Goal: Task Accomplishment & Management: Manage account settings

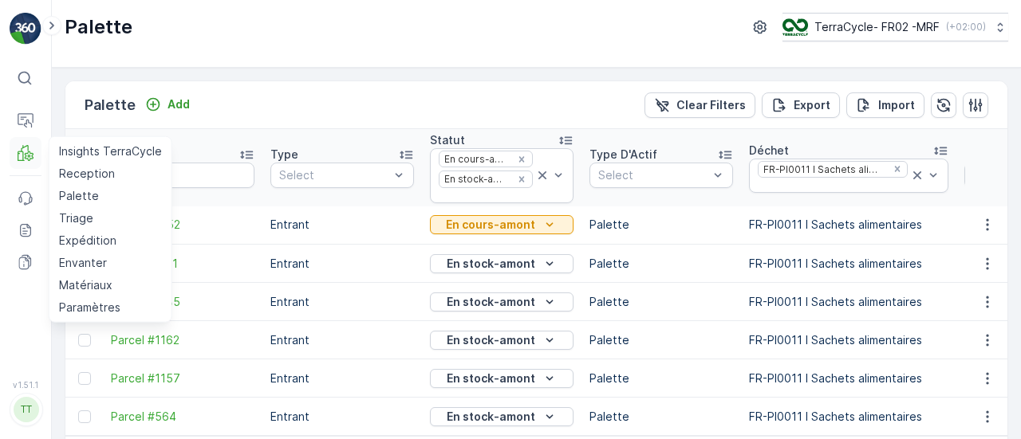
scroll to position [1, 0]
click at [77, 245] on p "Expédition" at bounding box center [87, 241] width 57 height 16
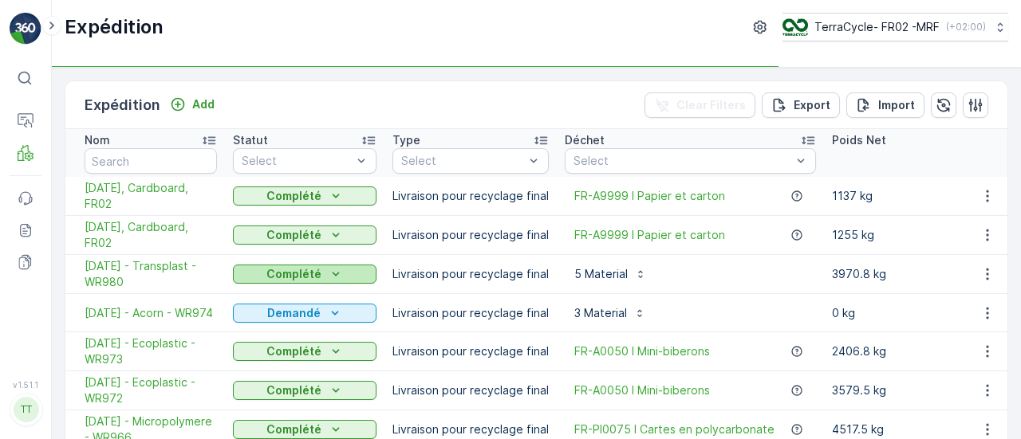
click at [310, 276] on p "Complété" at bounding box center [293, 274] width 55 height 16
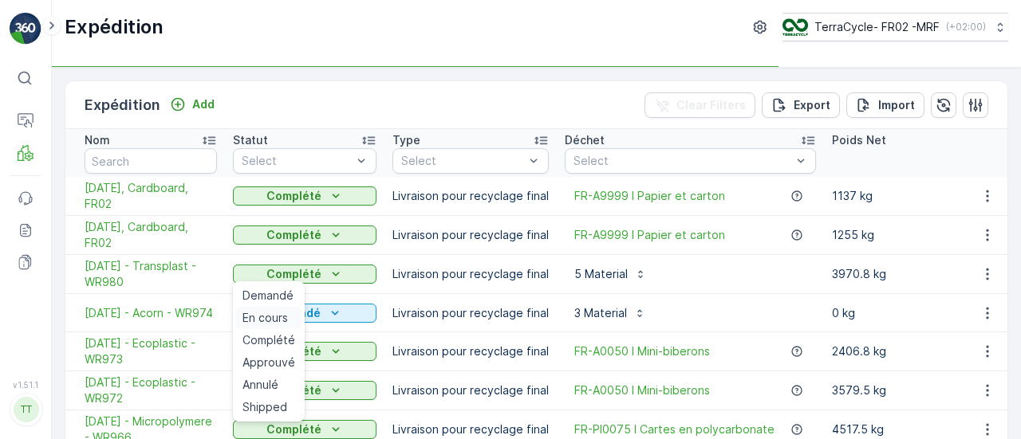
click at [280, 317] on span "En cours" at bounding box center [264, 318] width 45 height 16
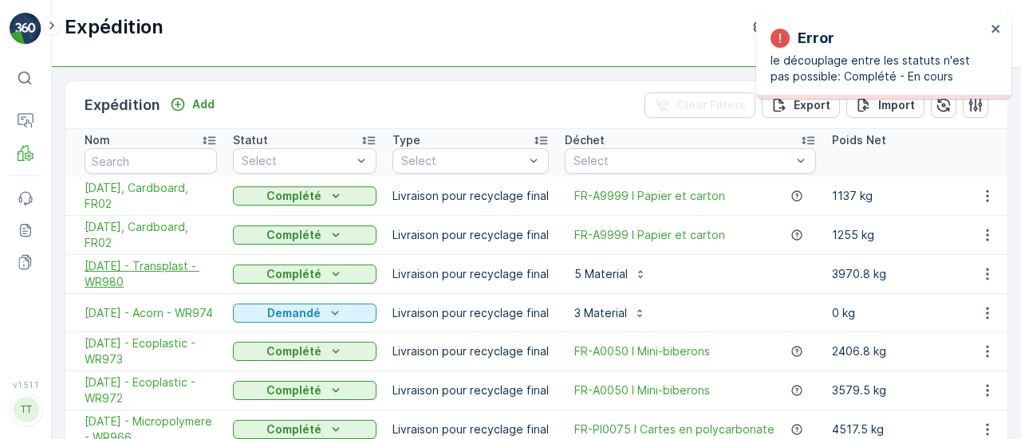
click at [132, 262] on span "[DATE] - Transplast - WR980" at bounding box center [151, 274] width 132 height 32
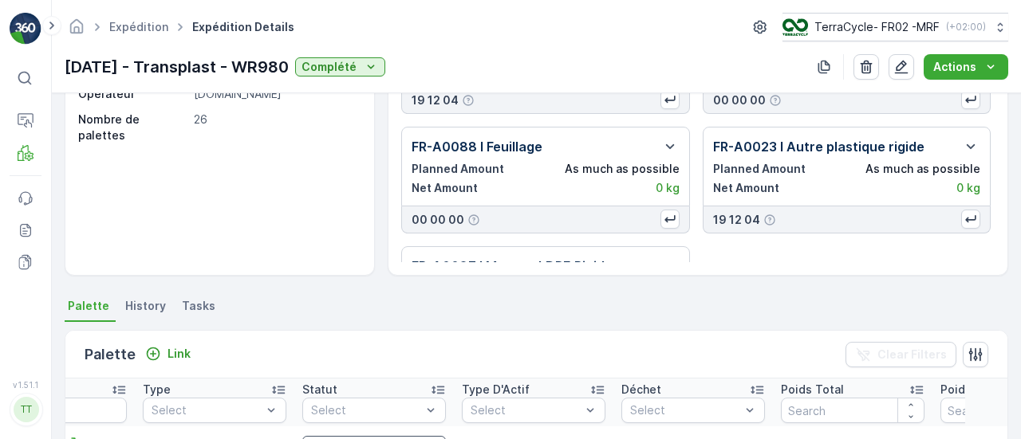
scroll to position [152, 0]
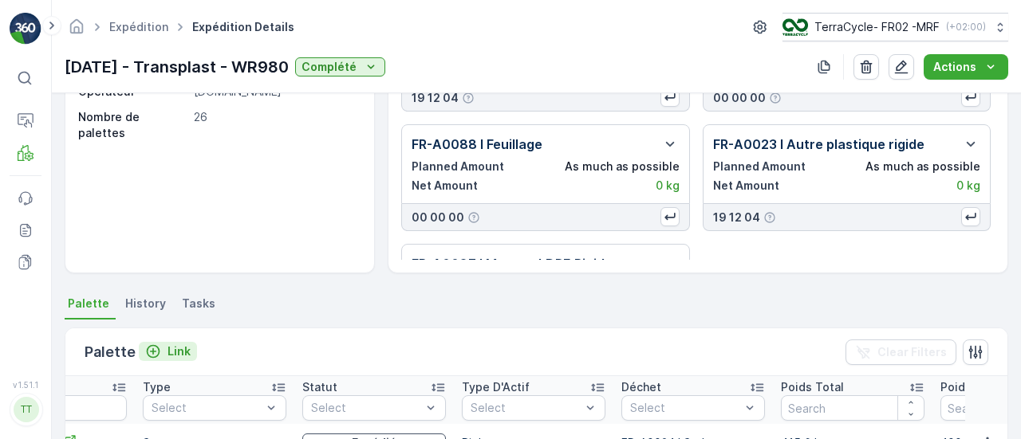
click at [167, 358] on p "Link" at bounding box center [178, 352] width 23 height 16
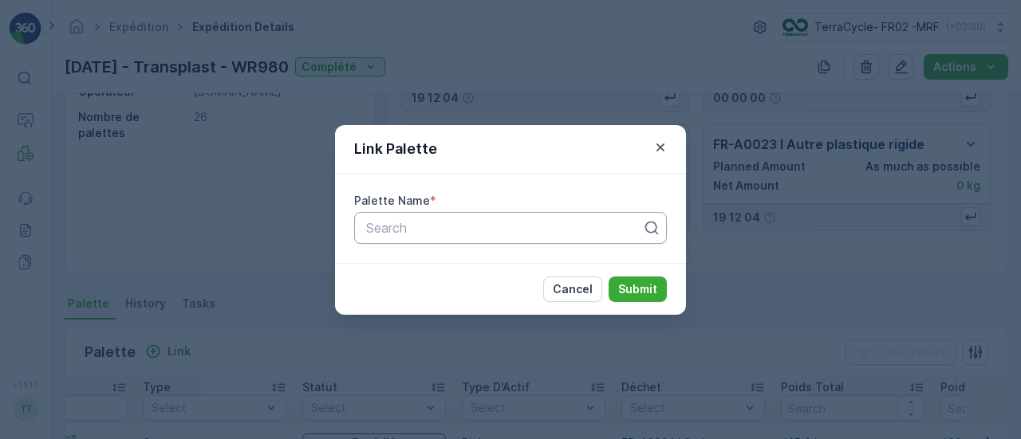
click at [385, 221] on div at bounding box center [504, 228] width 279 height 14
click at [217, 235] on div "Link Palette Palette Name * Search Cancel Submit" at bounding box center [510, 219] width 1021 height 439
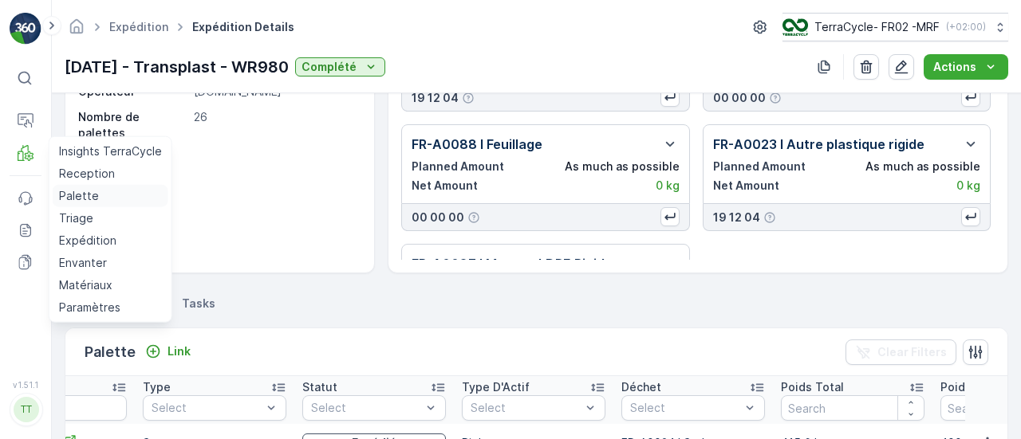
click at [80, 198] on p "Palette" at bounding box center [79, 196] width 40 height 16
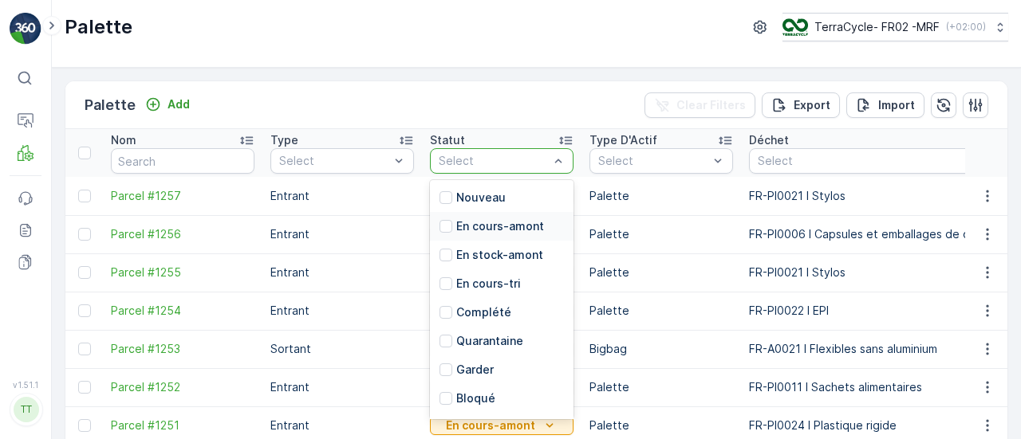
click at [499, 230] on p "En cours-amont" at bounding box center [500, 227] width 88 height 16
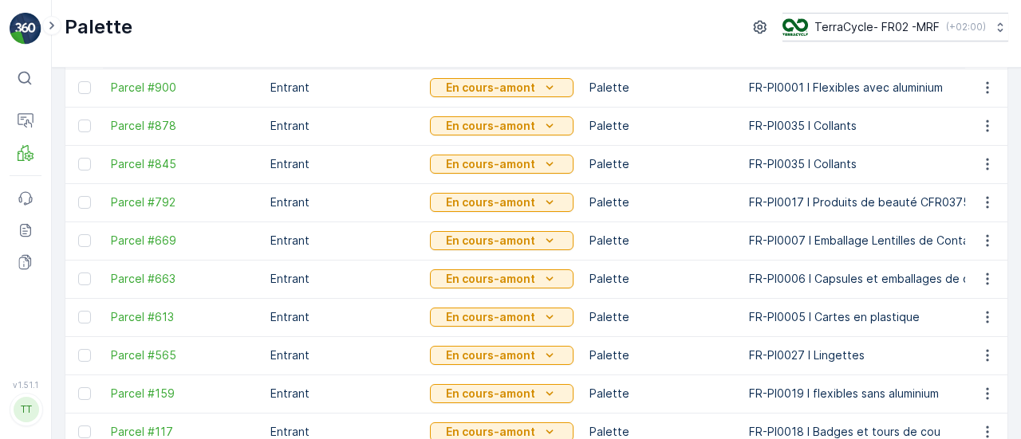
scroll to position [552, 0]
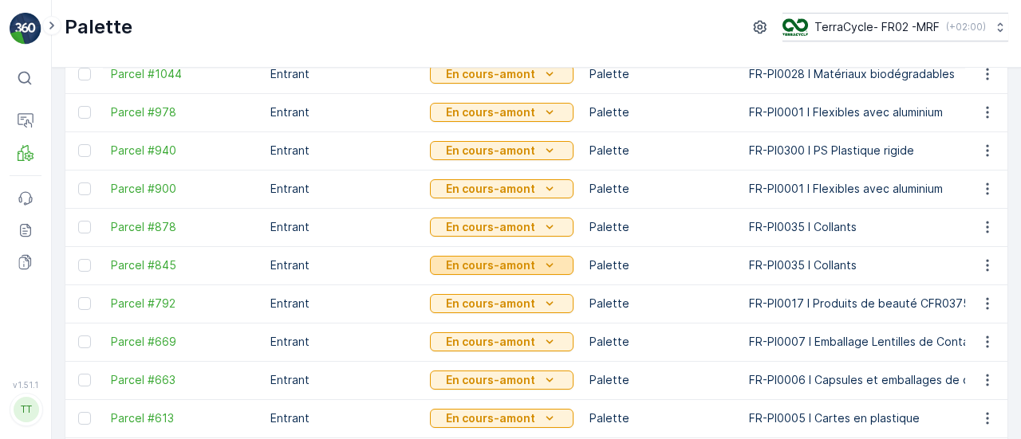
click at [535, 264] on div "En cours-amont" at bounding box center [501, 266] width 131 height 16
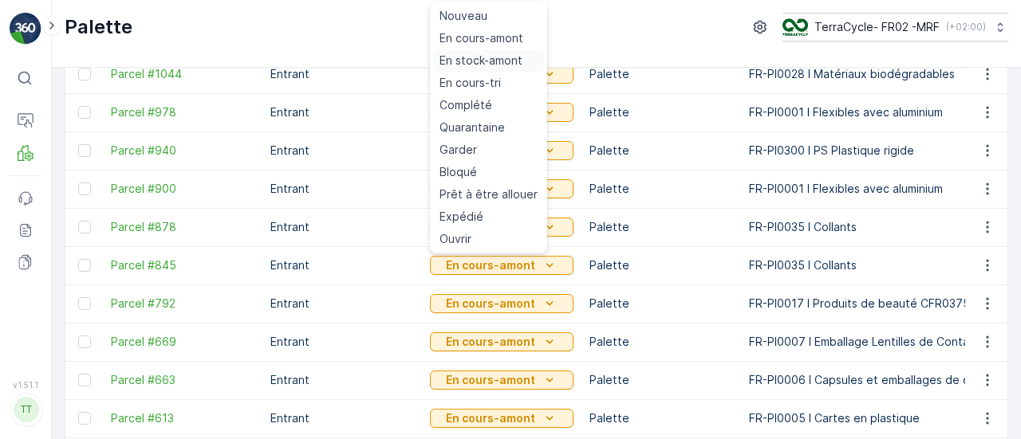
click at [506, 69] on span "En stock-amont" at bounding box center [480, 61] width 83 height 16
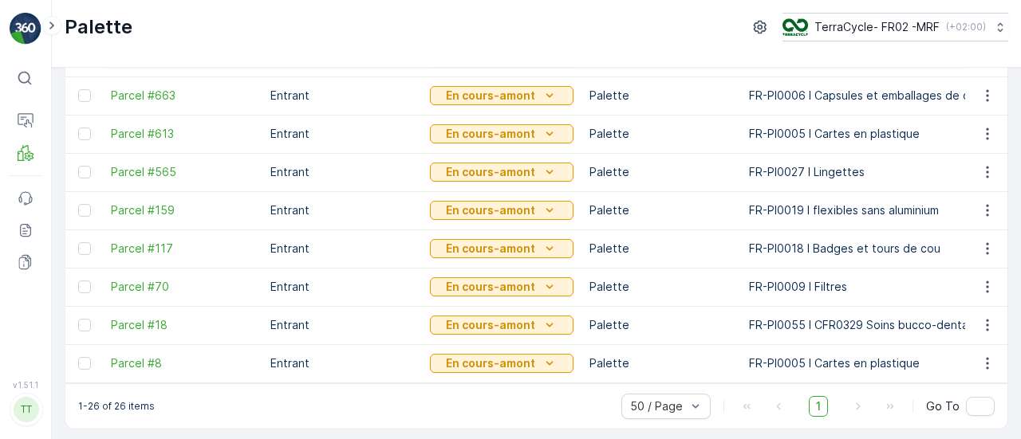
scroll to position [798, 0]
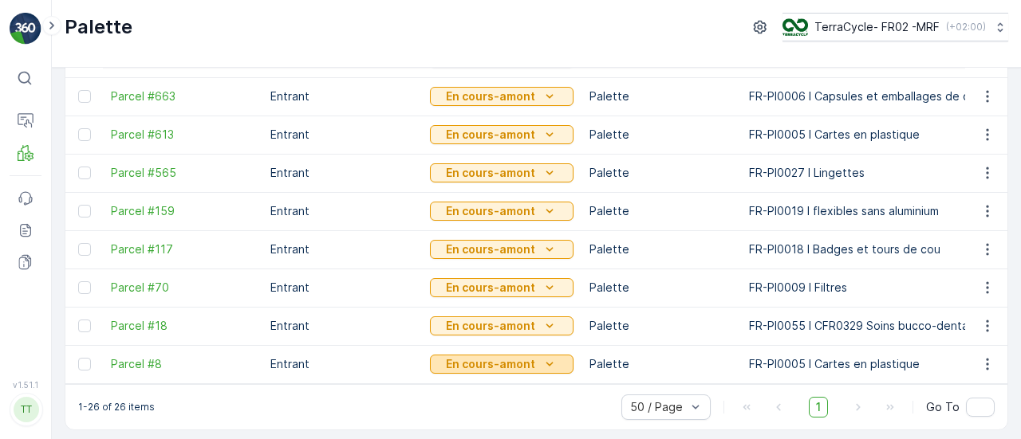
click at [530, 361] on p "En cours-amont" at bounding box center [490, 365] width 89 height 16
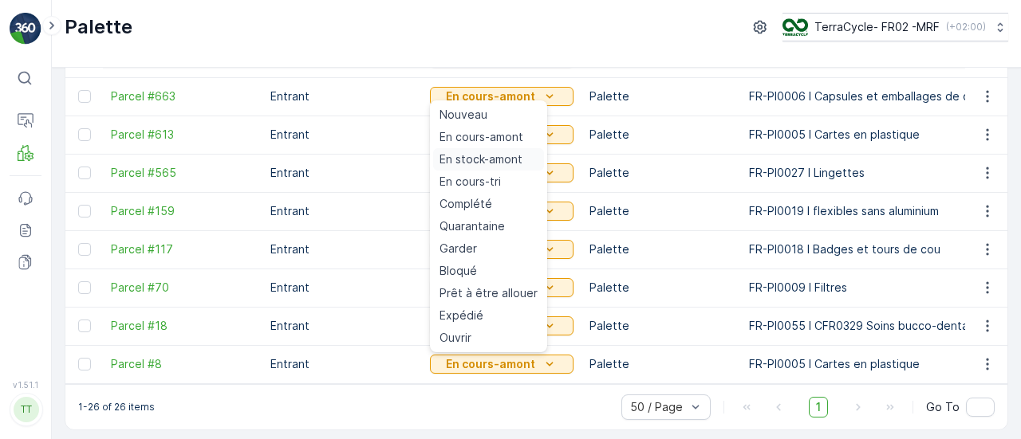
click at [514, 162] on span "En stock-amont" at bounding box center [480, 160] width 83 height 16
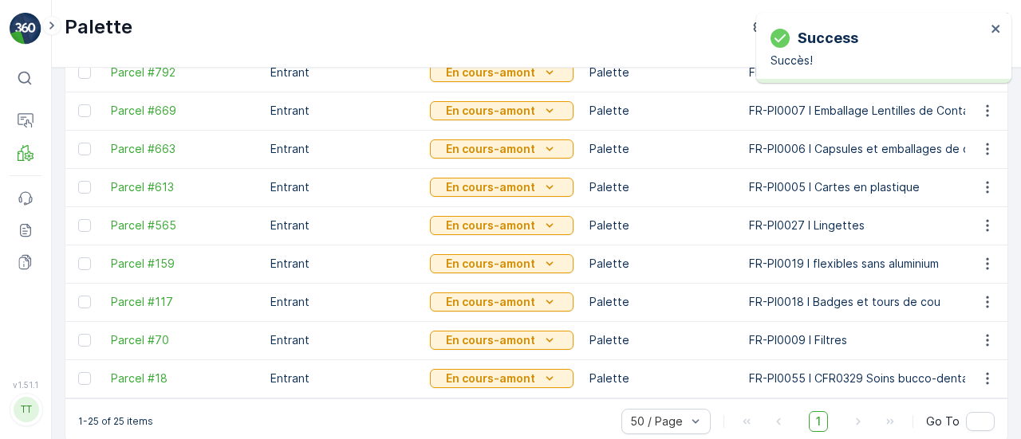
scroll to position [731, 0]
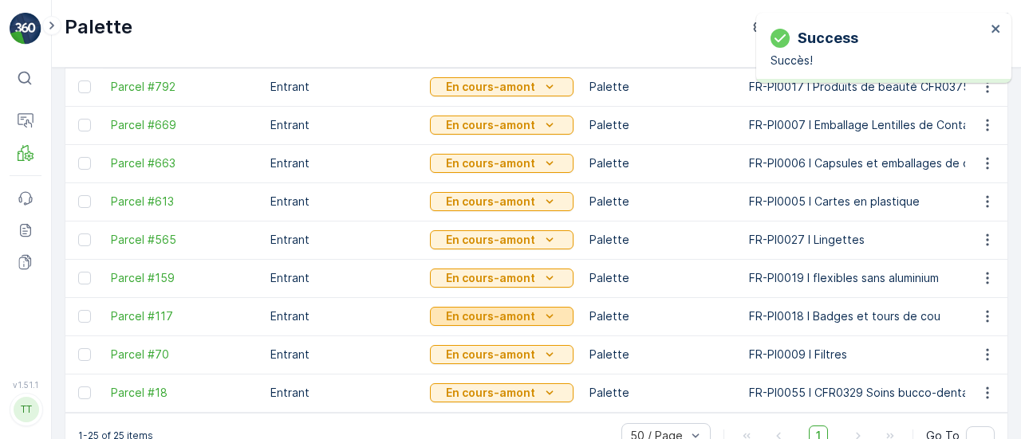
click at [550, 315] on icon "En cours-amont" at bounding box center [550, 317] width 16 height 16
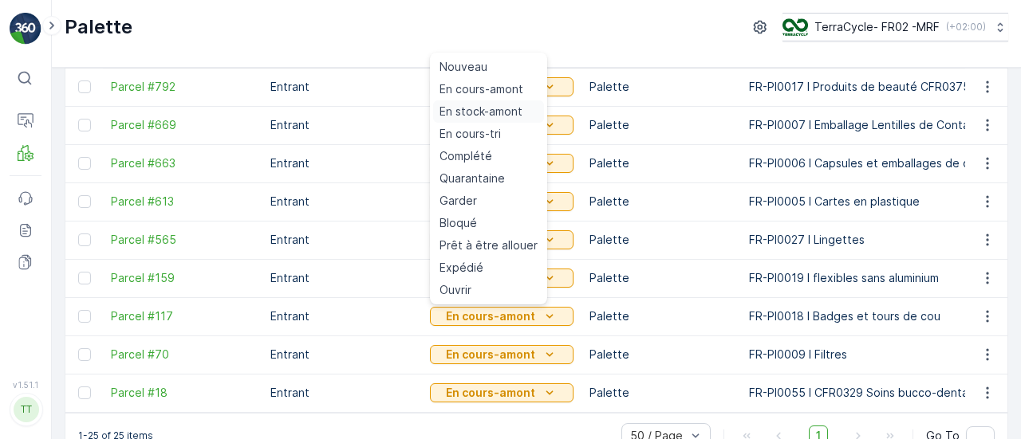
click at [503, 111] on span "En stock-amont" at bounding box center [480, 112] width 83 height 16
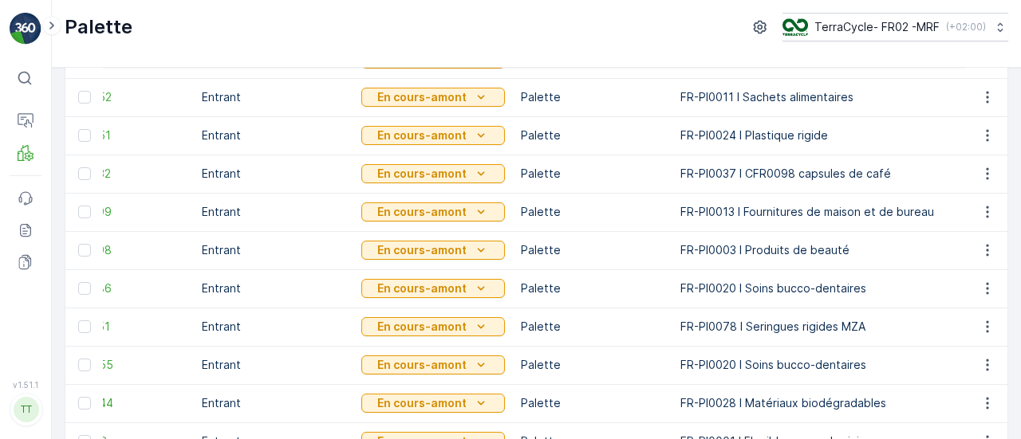
scroll to position [222, 0]
click at [487, 364] on icon "En cours-amont" at bounding box center [481, 366] width 16 height 16
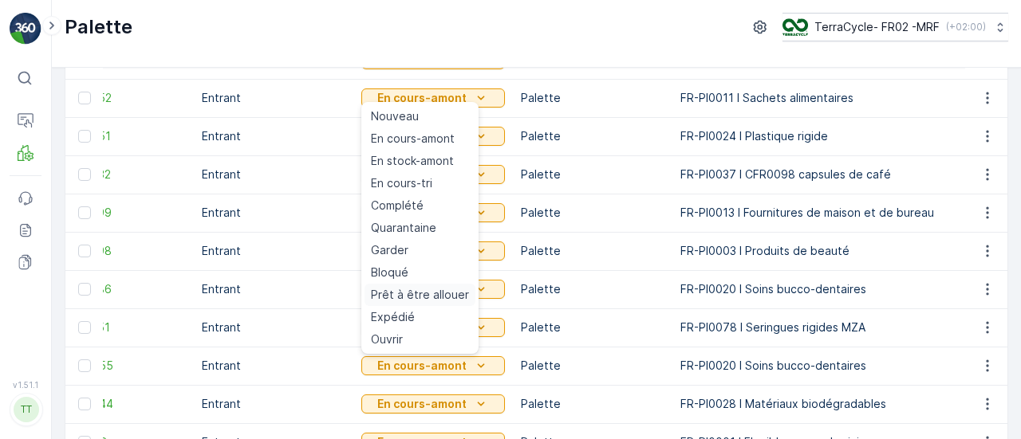
click at [451, 299] on span "Prêt à être allouer" at bounding box center [420, 295] width 98 height 16
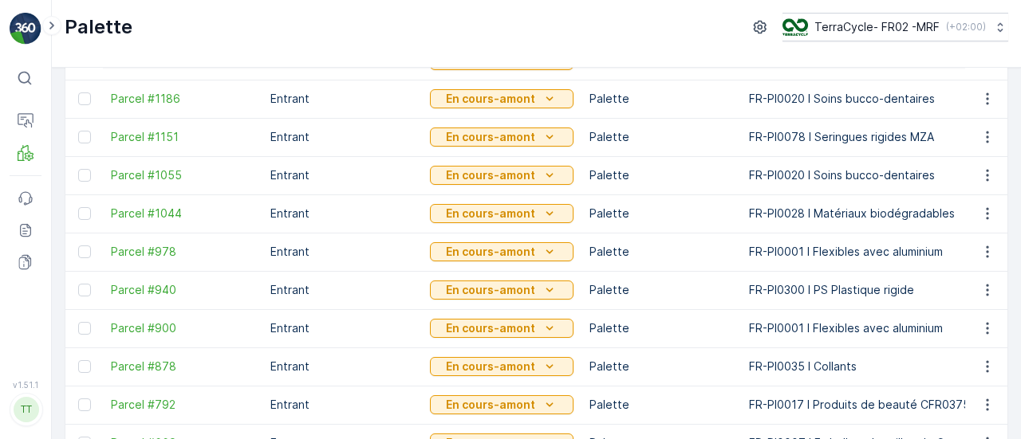
scroll to position [413, 0]
click at [536, 293] on div "En cours-amont" at bounding box center [501, 290] width 131 height 16
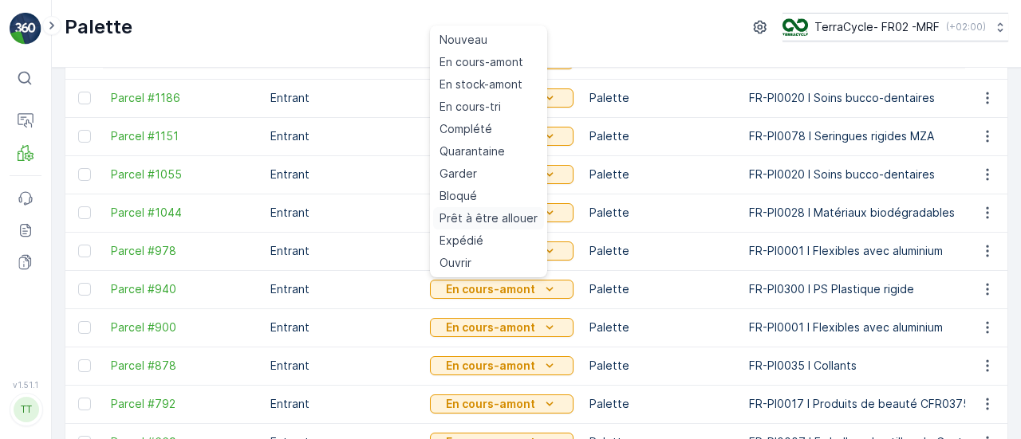
click at [502, 226] on span "Prêt à être allouer" at bounding box center [488, 219] width 98 height 16
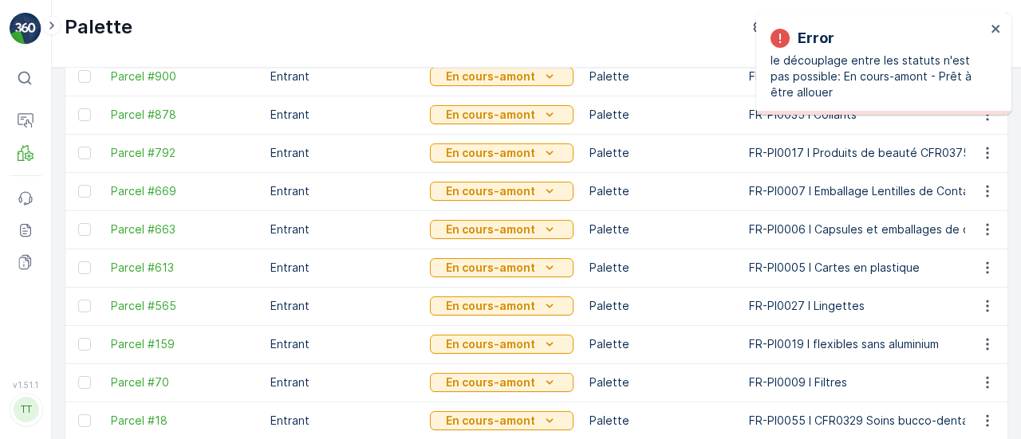
scroll to position [664, 0]
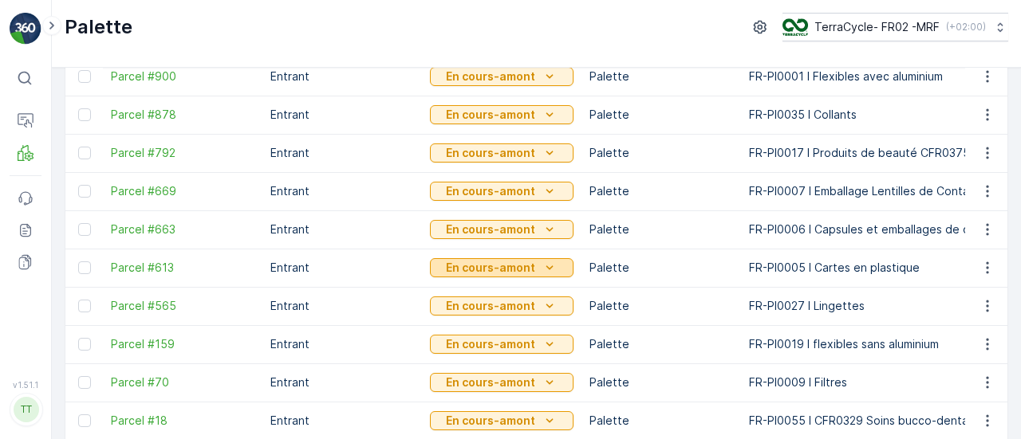
click at [490, 269] on p "En cours-amont" at bounding box center [490, 268] width 89 height 16
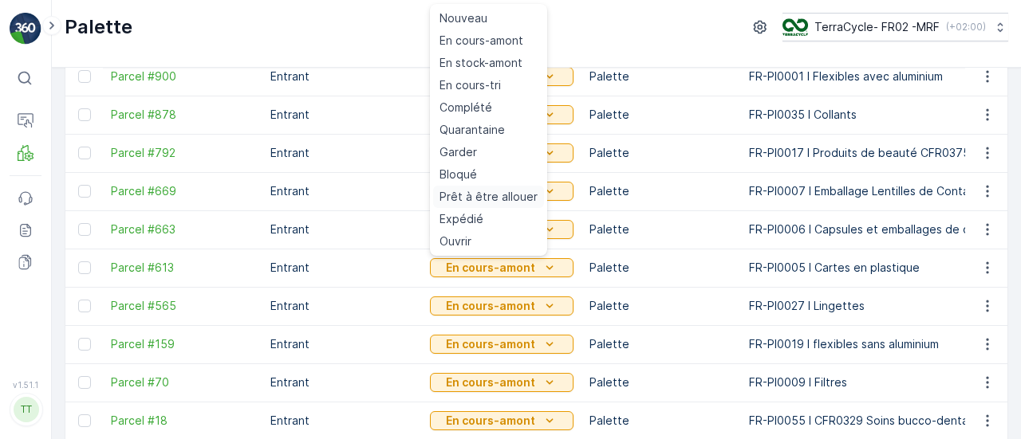
click at [496, 198] on span "Prêt à être allouer" at bounding box center [488, 197] width 98 height 16
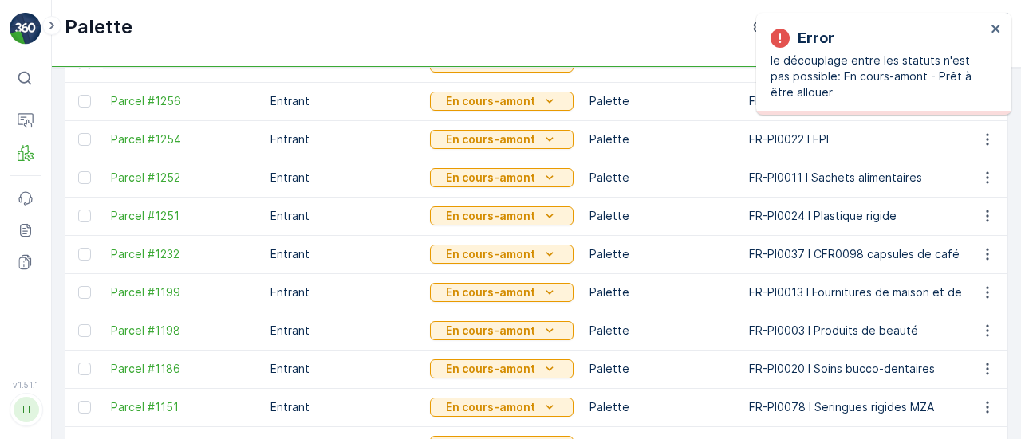
scroll to position [0, 0]
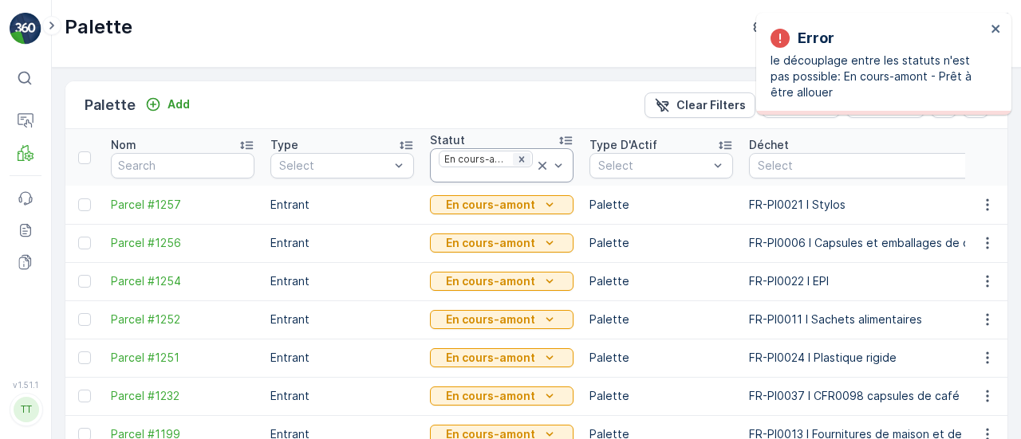
click at [530, 156] on div "Remove En cours-amont" at bounding box center [522, 159] width 18 height 13
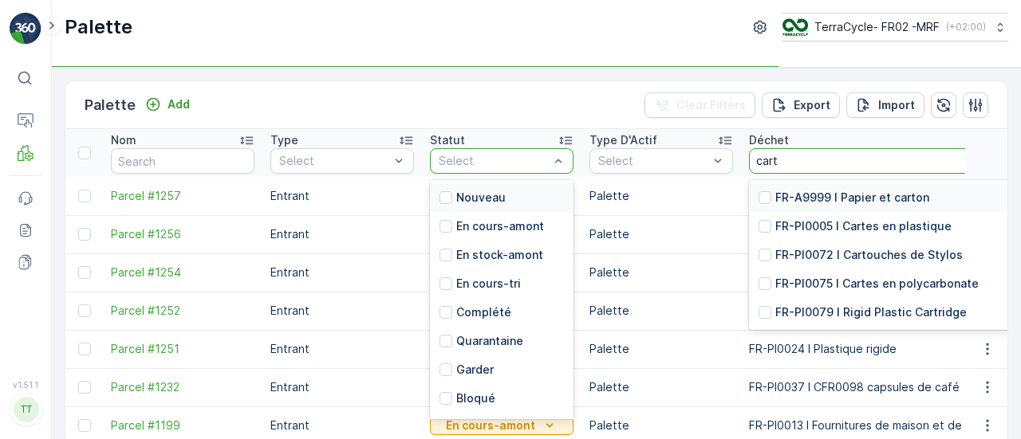
type input "carte"
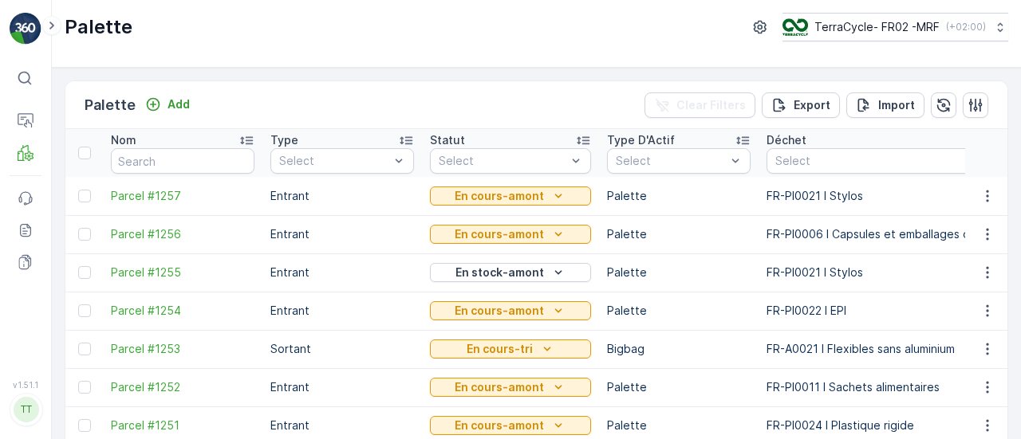
drag, startPoint x: 807, startPoint y: 156, endPoint x: 778, endPoint y: 157, distance: 28.7
click at [860, 193] on p "FR-PI0021 I Stylos" at bounding box center [903, 196] width 275 height 16
click at [828, 148] on div "Select" at bounding box center [903, 161] width 275 height 26
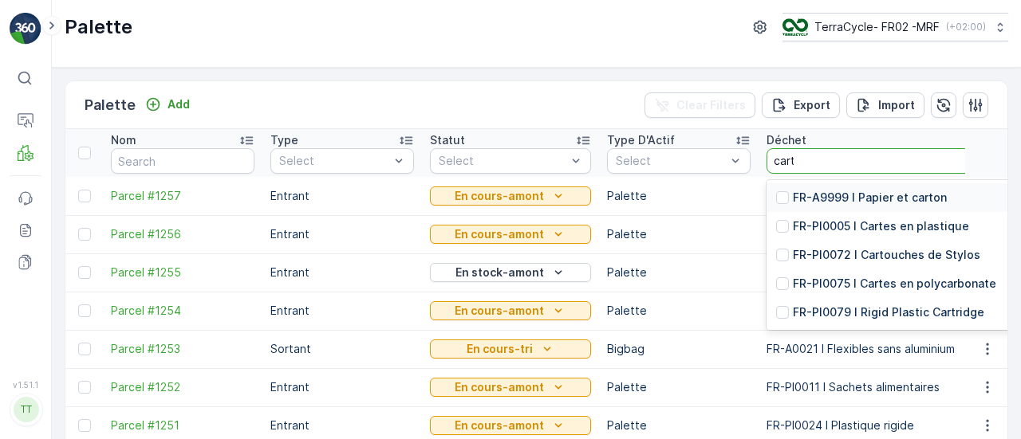
type input "carte"
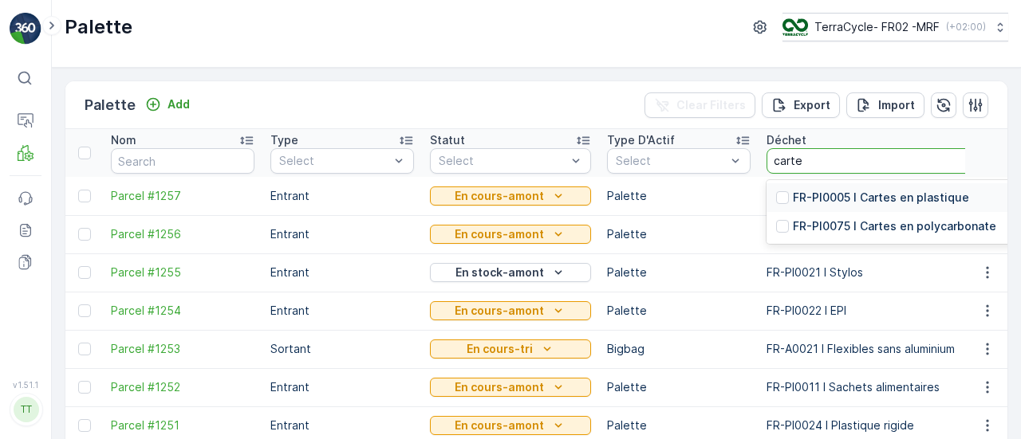
click at [818, 197] on p "FR-PI0005 I Cartes en plastique" at bounding box center [881, 198] width 176 height 16
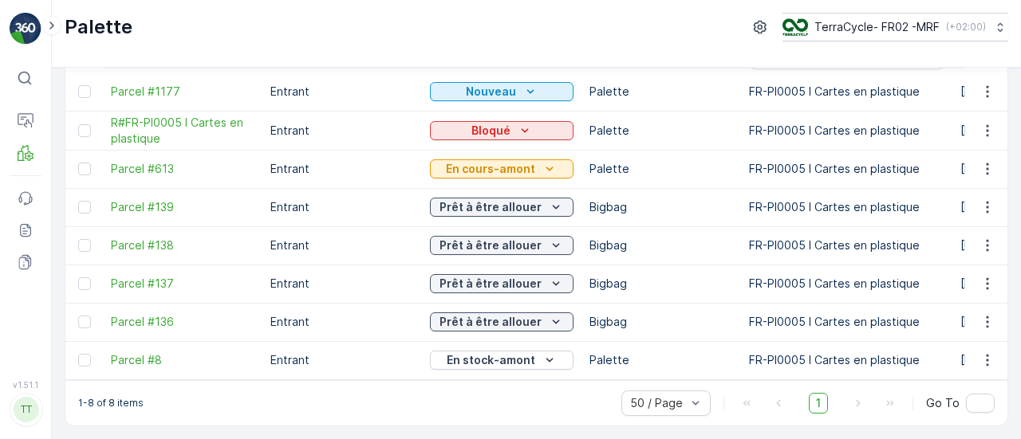
scroll to position [116, 0]
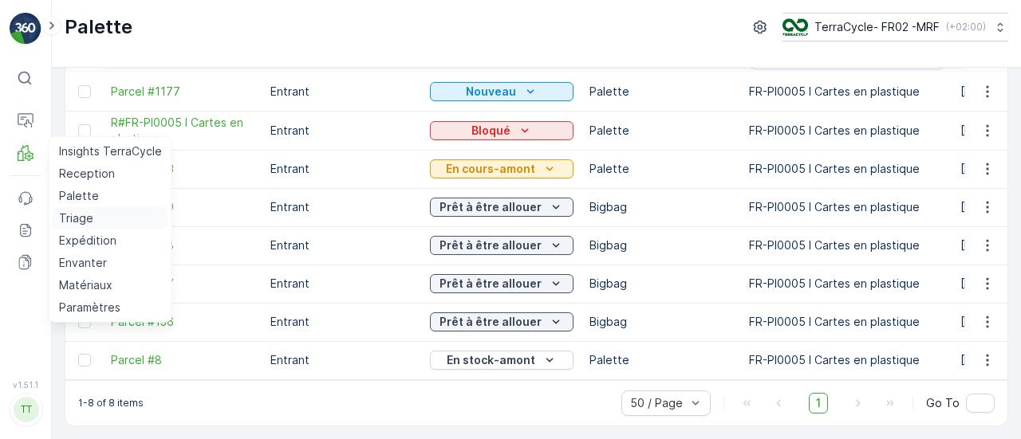
click at [78, 211] on p "Triage" at bounding box center [76, 219] width 34 height 16
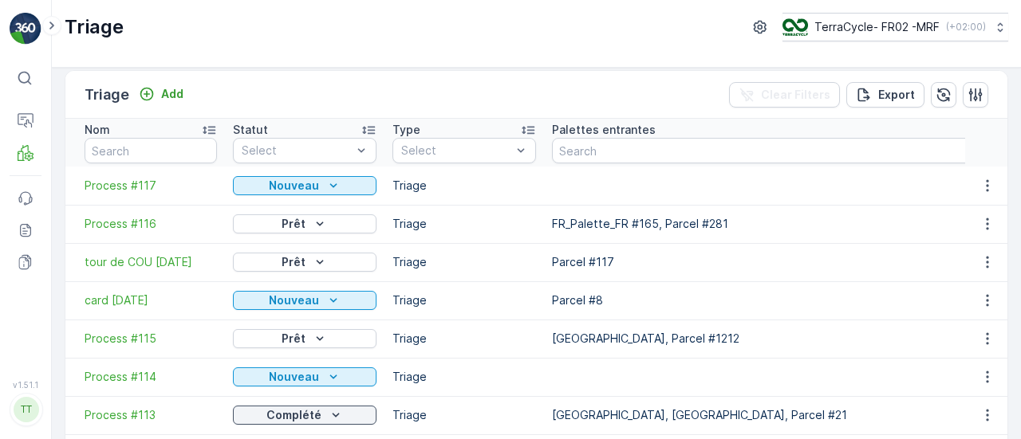
scroll to position [11, 0]
click at [303, 294] on p "Nouveau" at bounding box center [294, 300] width 50 height 16
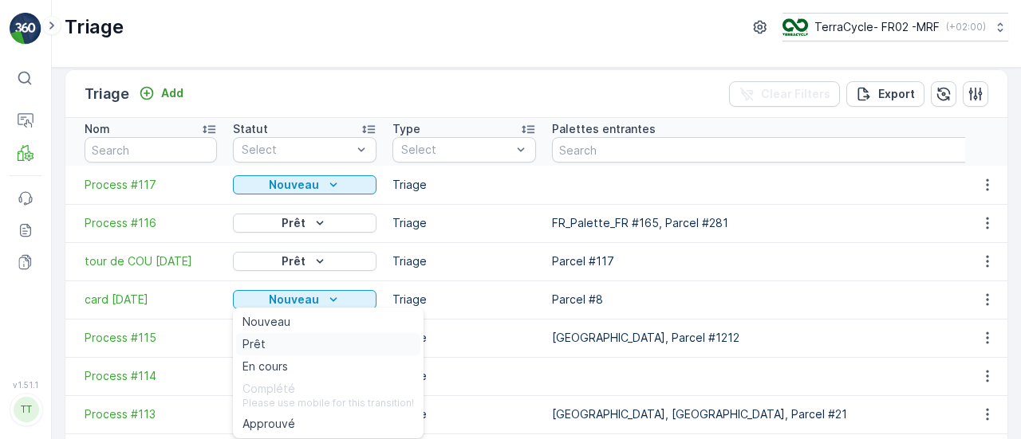
click at [298, 337] on div "Prêt" at bounding box center [328, 344] width 184 height 22
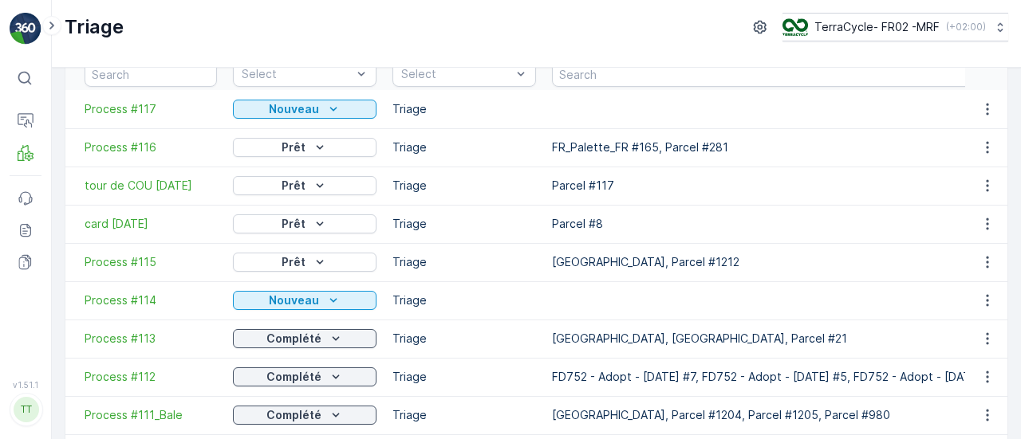
scroll to position [98, 0]
